Goal: Check status: Check status

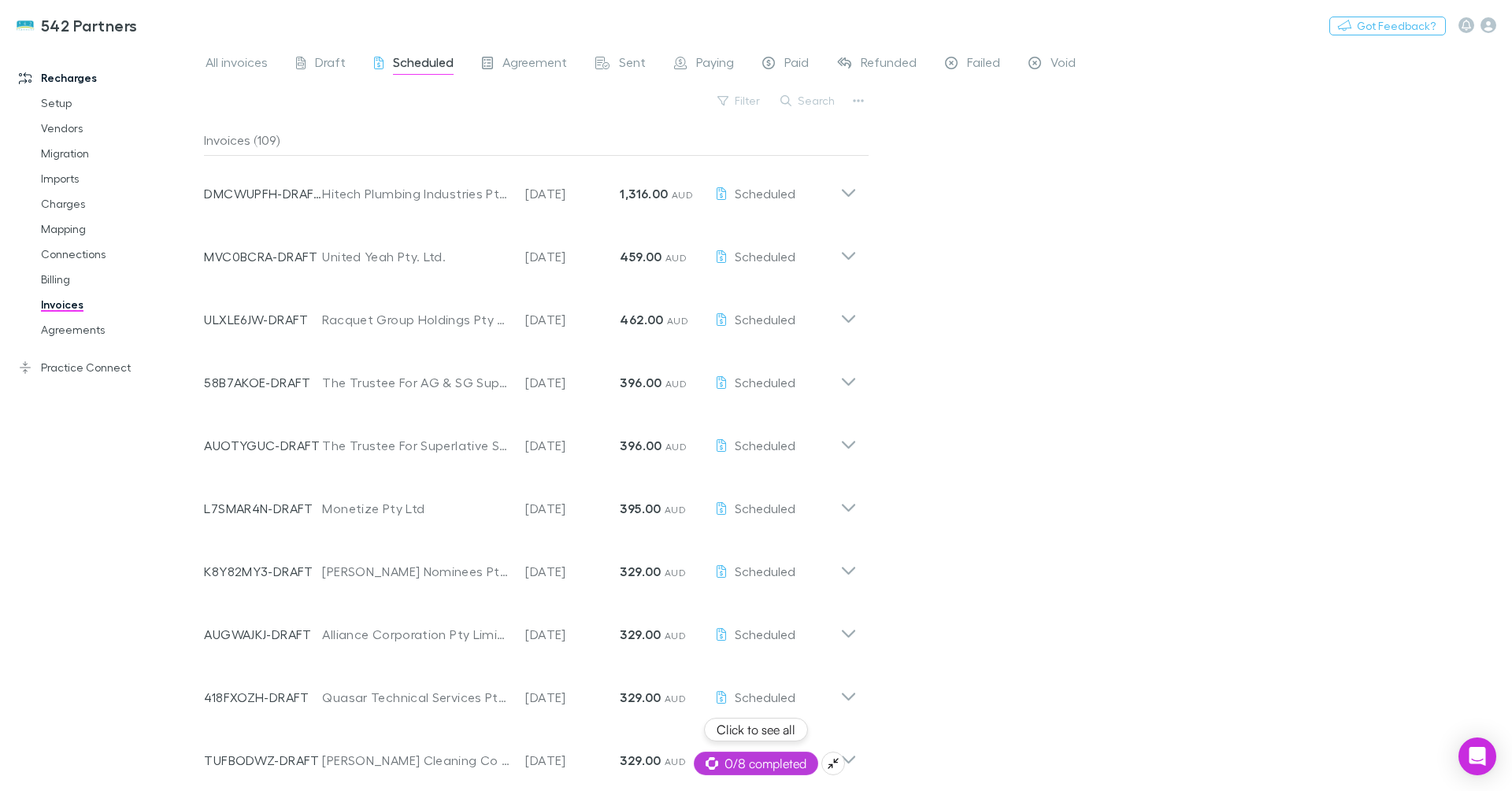
click at [752, 774] on div "0/8 completed" at bounding box center [756, 763] width 124 height 24
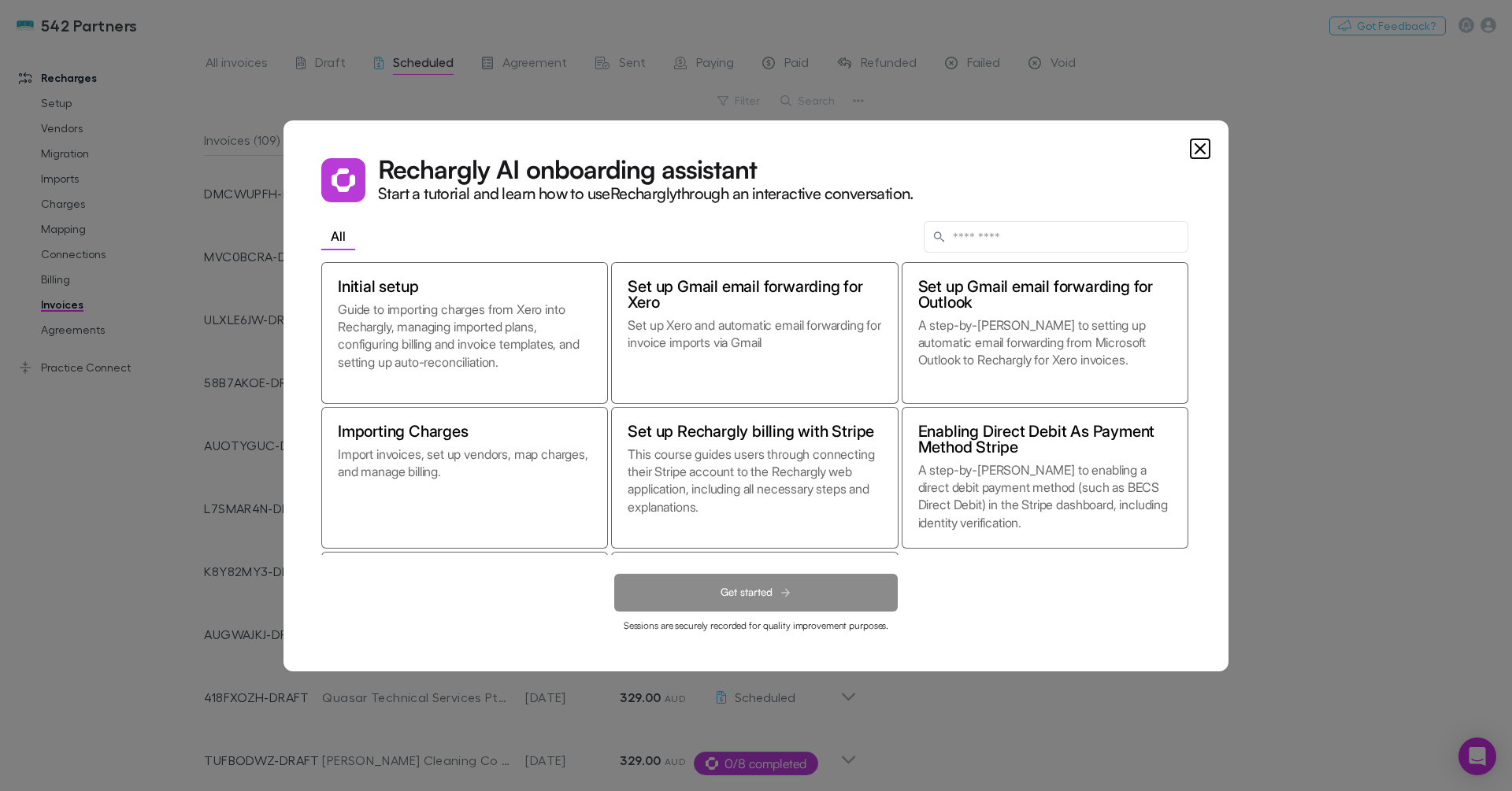
click at [1228, 171] on dialog "Rechargly AI onboarding assistant Start a tutorial and learn how to use Recharg…" at bounding box center [756, 395] width 945 height 551
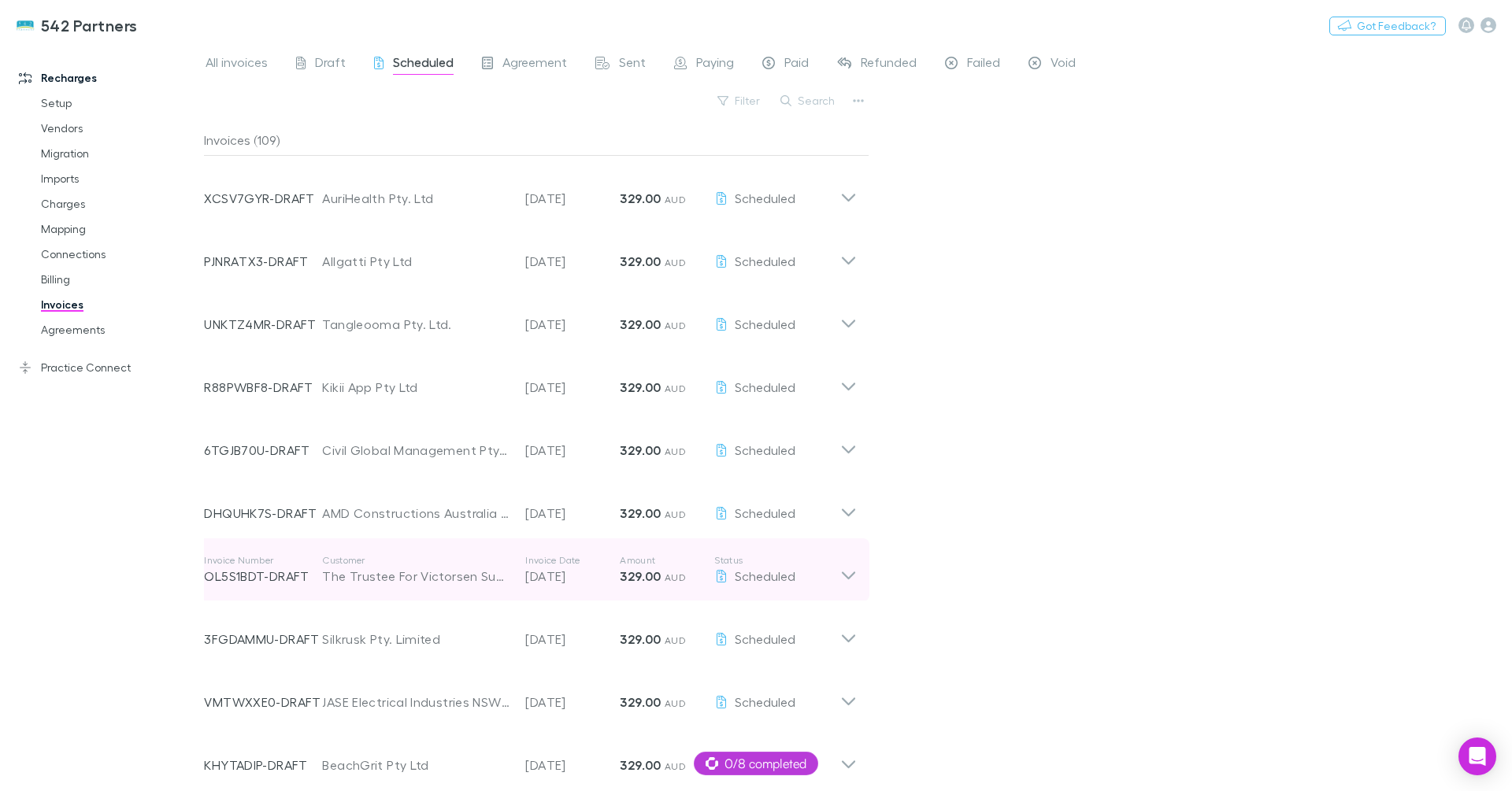
scroll to position [1290, 0]
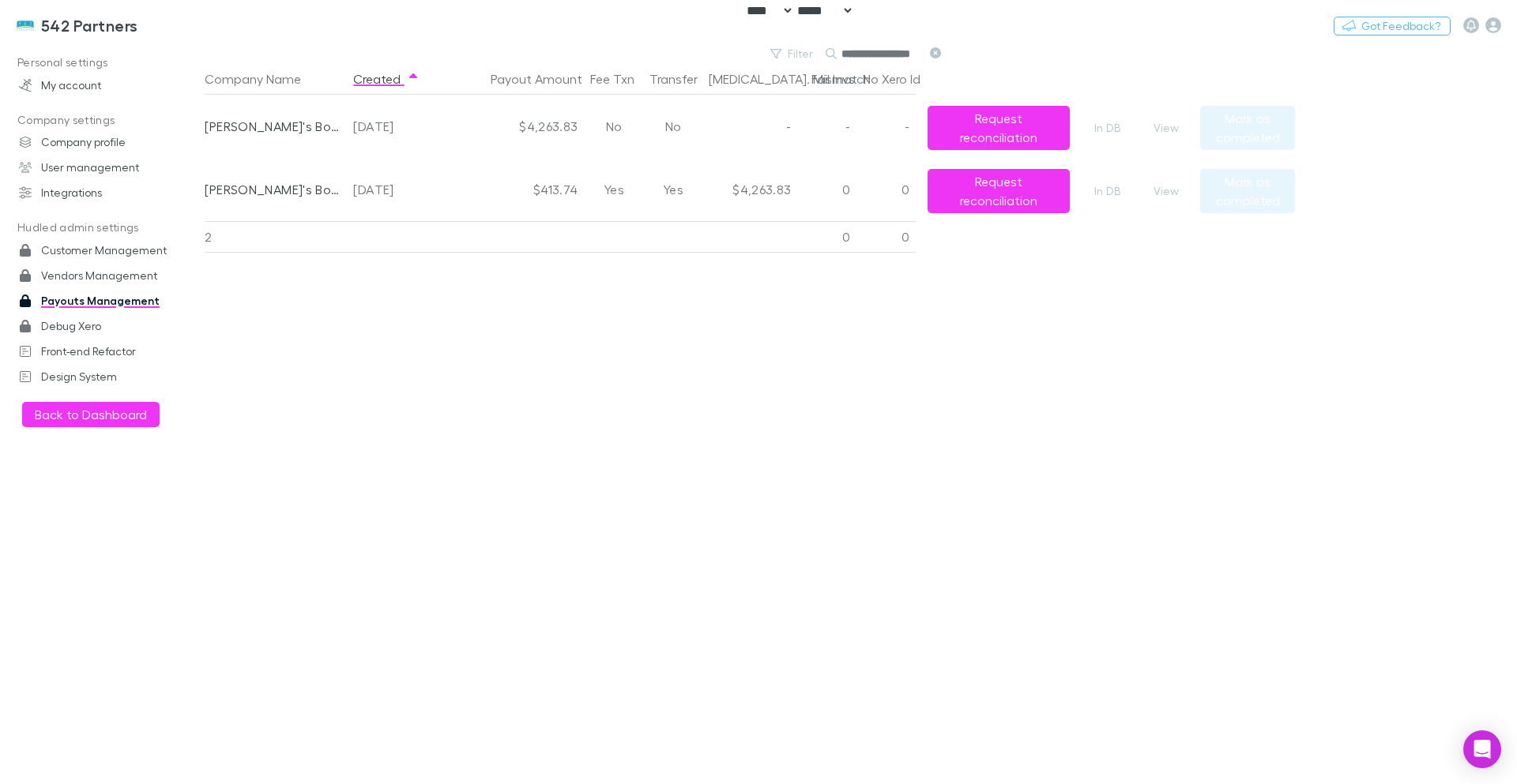
select select "****"
